Goal: Transaction & Acquisition: Purchase product/service

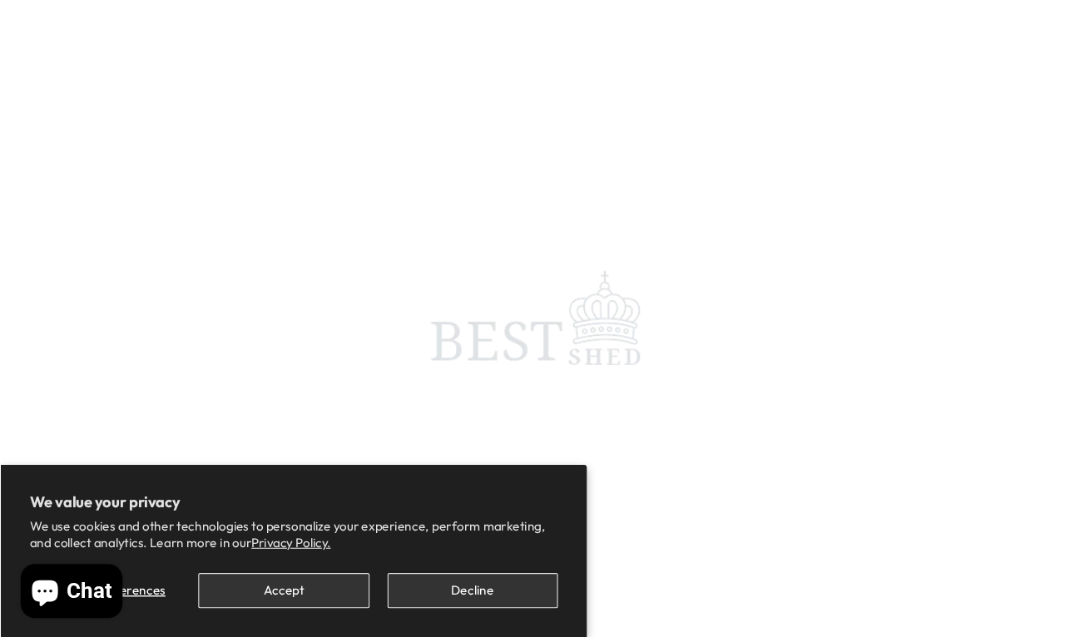
scroll to position [8, 0]
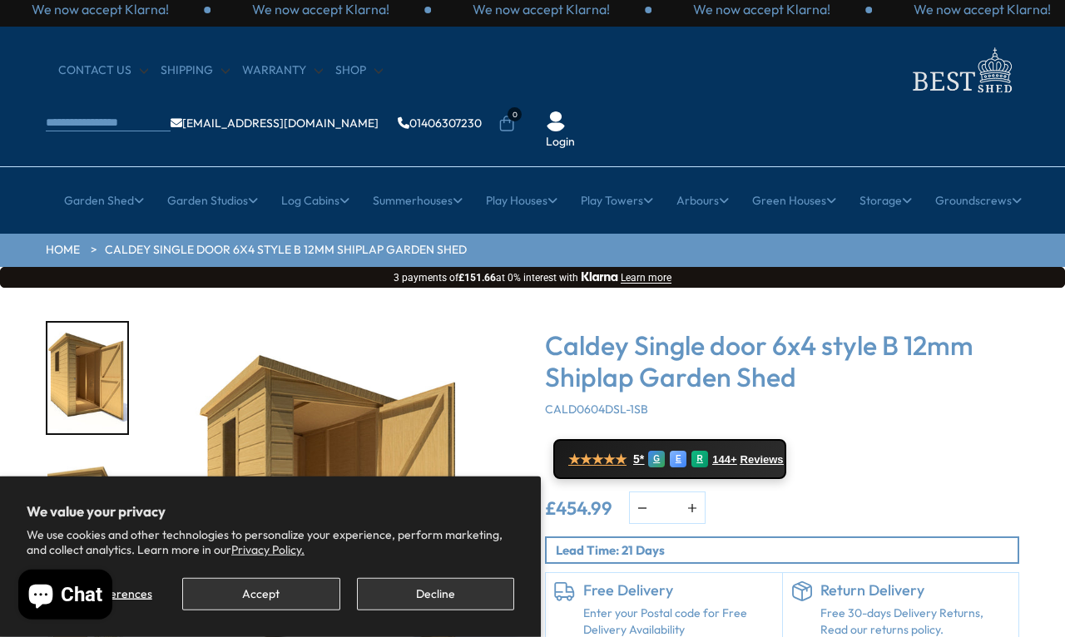
click at [446, 587] on button "Decline" at bounding box center [435, 594] width 157 height 32
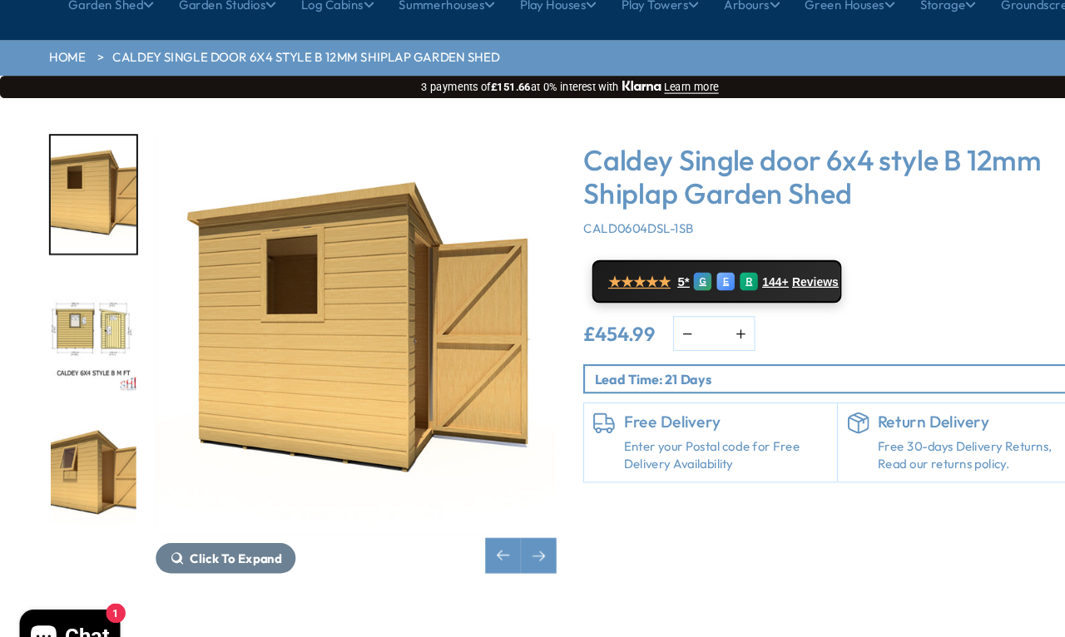
scroll to position [205, 0]
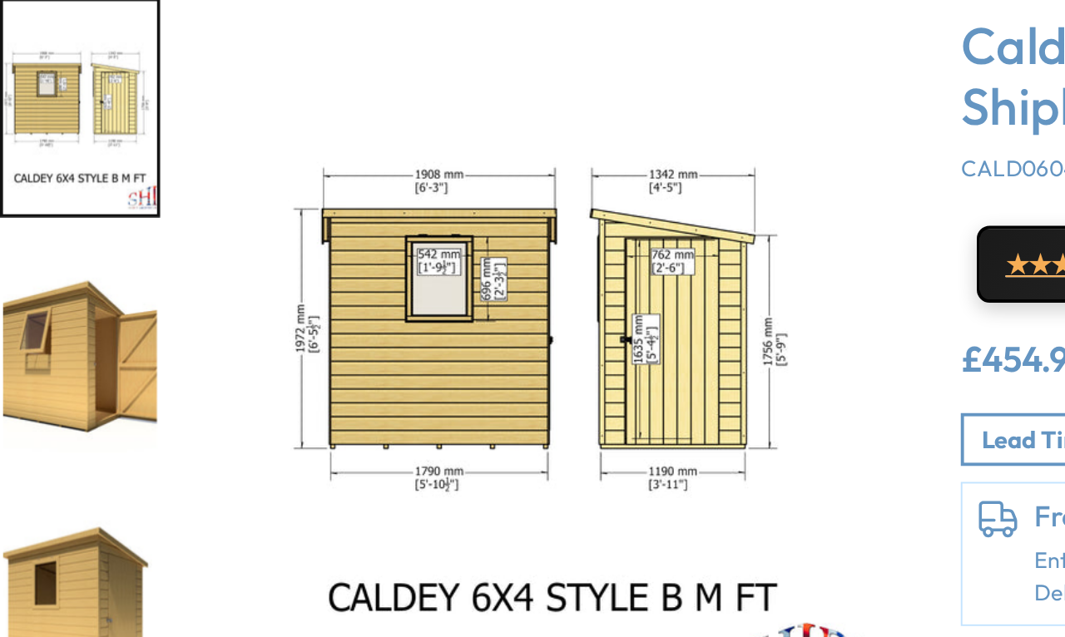
click at [50, 387] on img "5 / 9" at bounding box center [87, 442] width 80 height 111
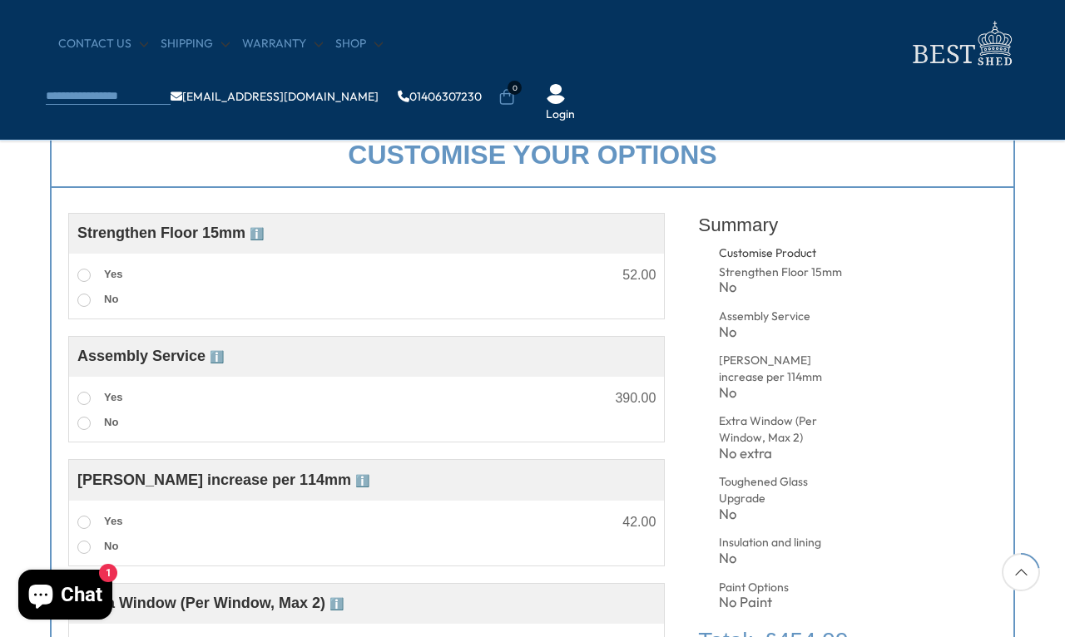
scroll to position [584, 0]
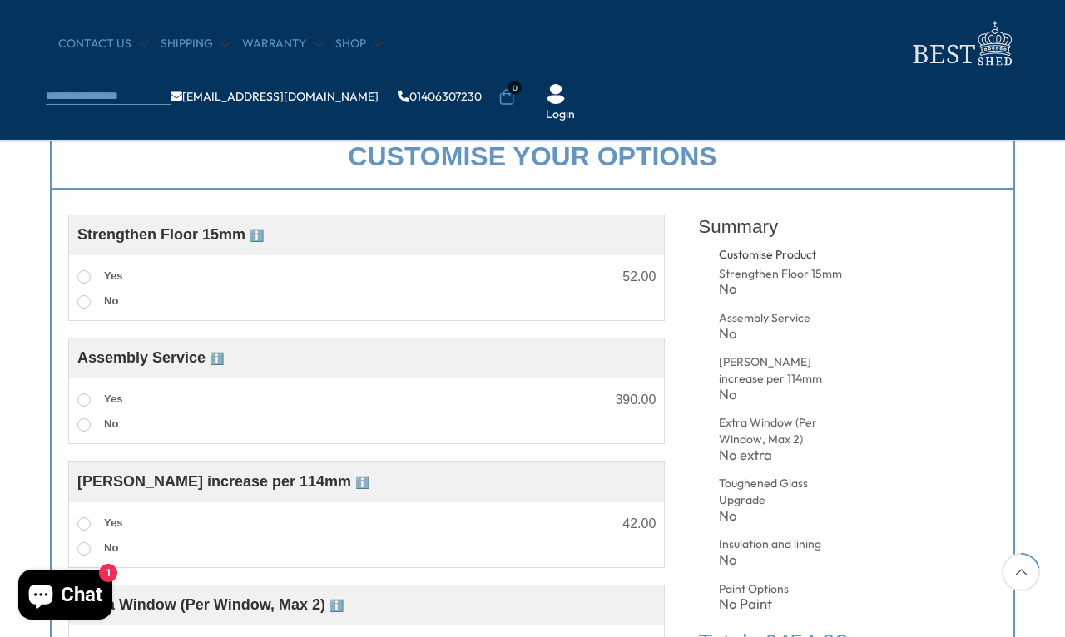
click at [74, 270] on div "Strengthened Floor – 15mm Enhance the strength and durability of your garden st…" at bounding box center [366, 289] width 595 height 50
click at [87, 284] on label "Yes" at bounding box center [99, 277] width 45 height 22
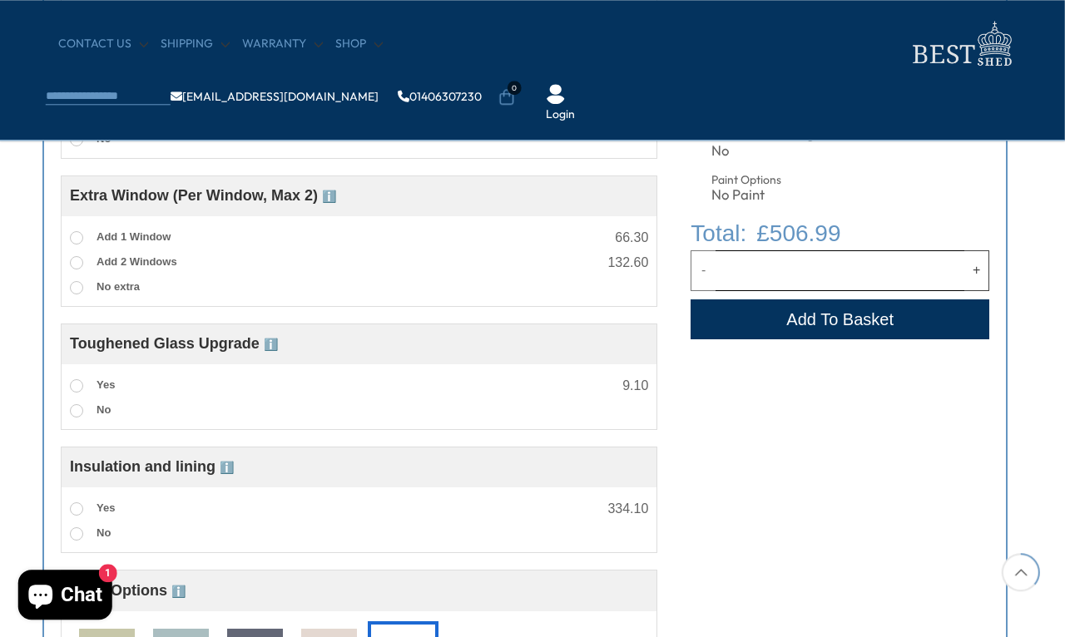
scroll to position [994, 7]
click at [72, 387] on span at bounding box center [76, 385] width 13 height 13
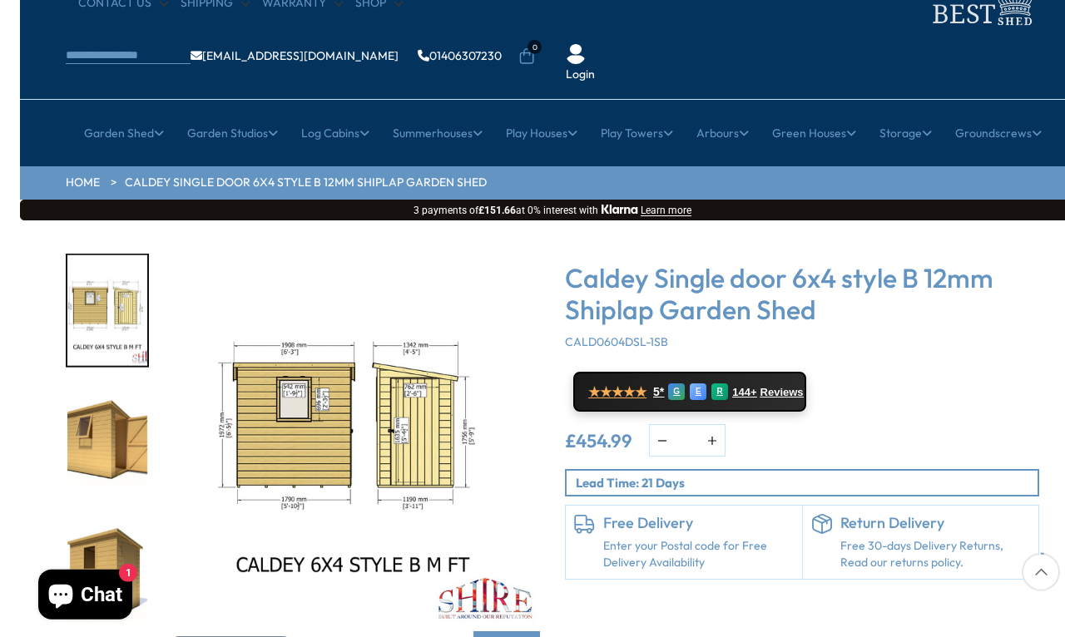
scroll to position [79, 0]
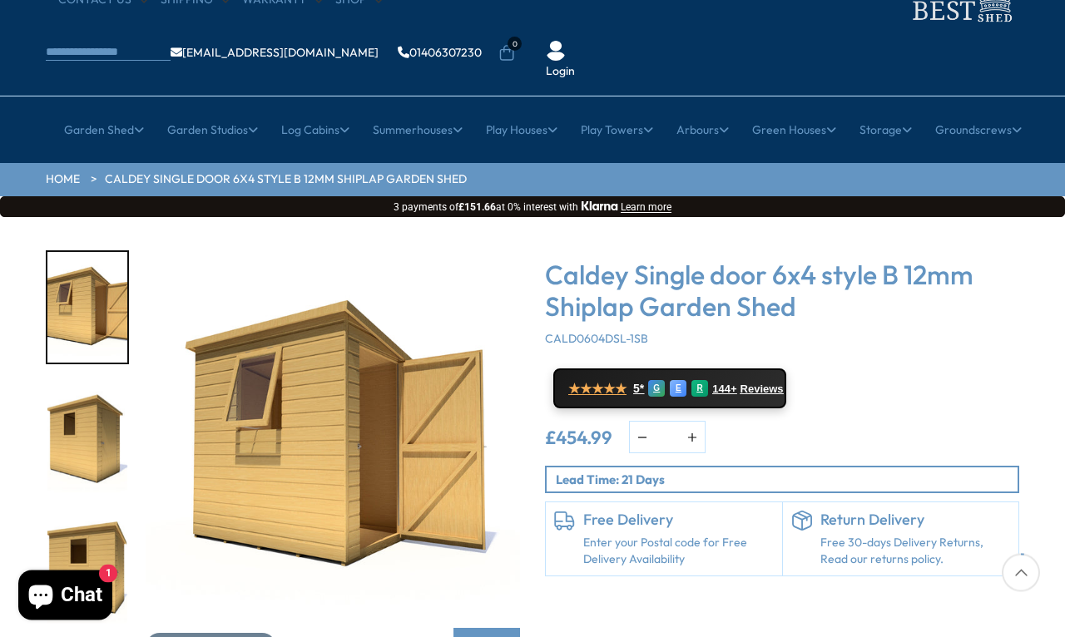
click at [77, 391] on img "5 / 9" at bounding box center [87, 438] width 80 height 111
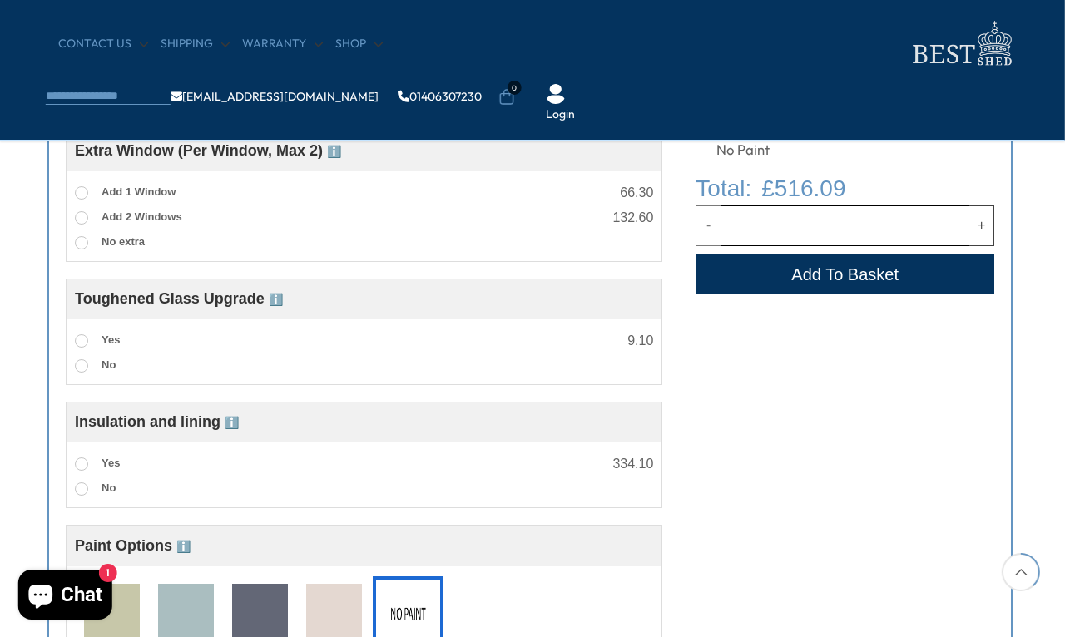
scroll to position [1007, 2]
